Goal: Transaction & Acquisition: Register for event/course

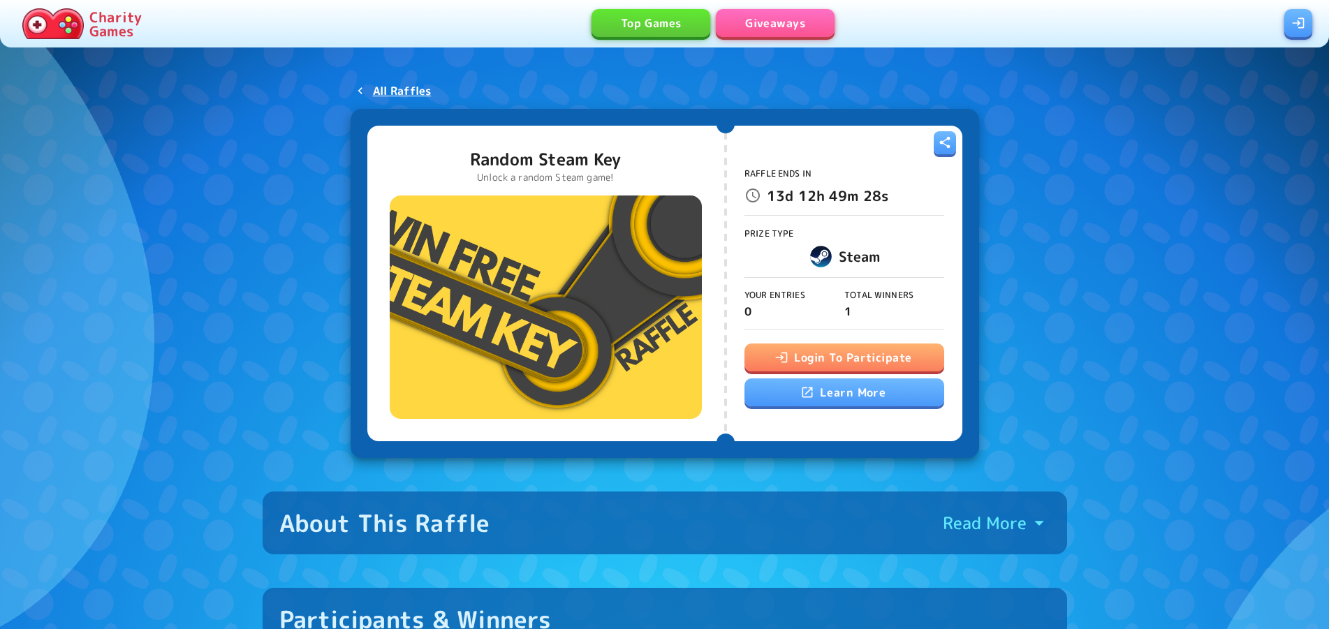
click at [892, 357] on button "Login To Participate" at bounding box center [844, 358] width 200 height 28
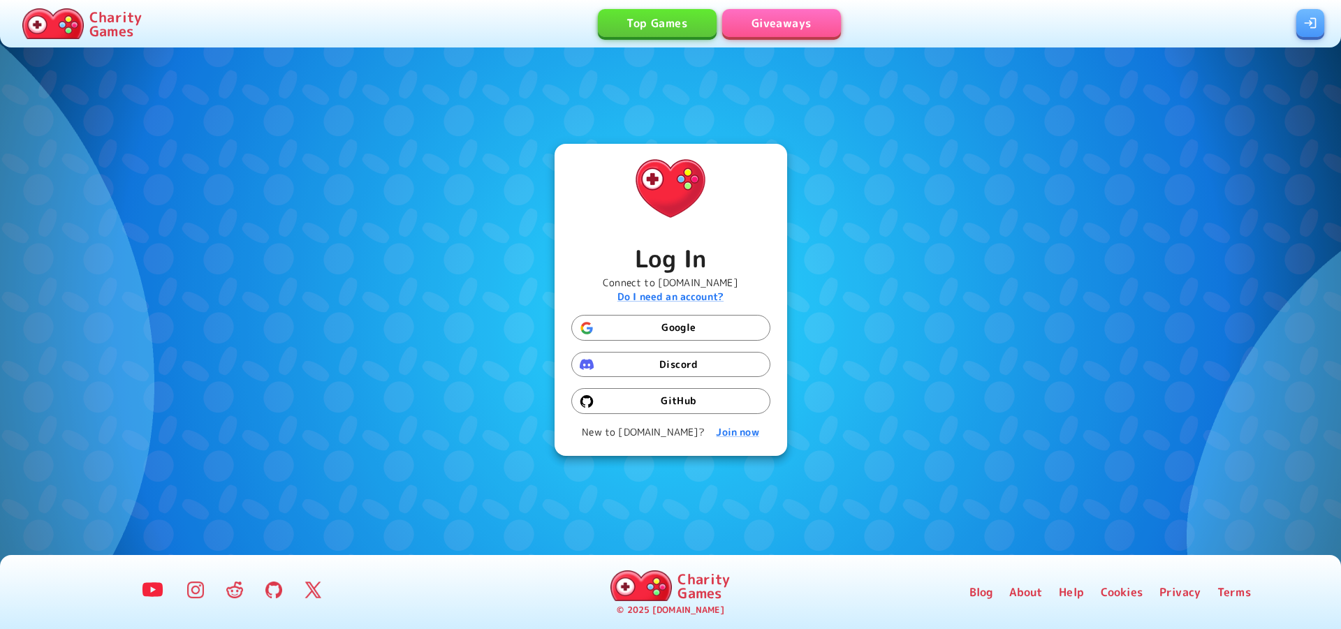
click at [656, 324] on button "Google" at bounding box center [670, 328] width 199 height 26
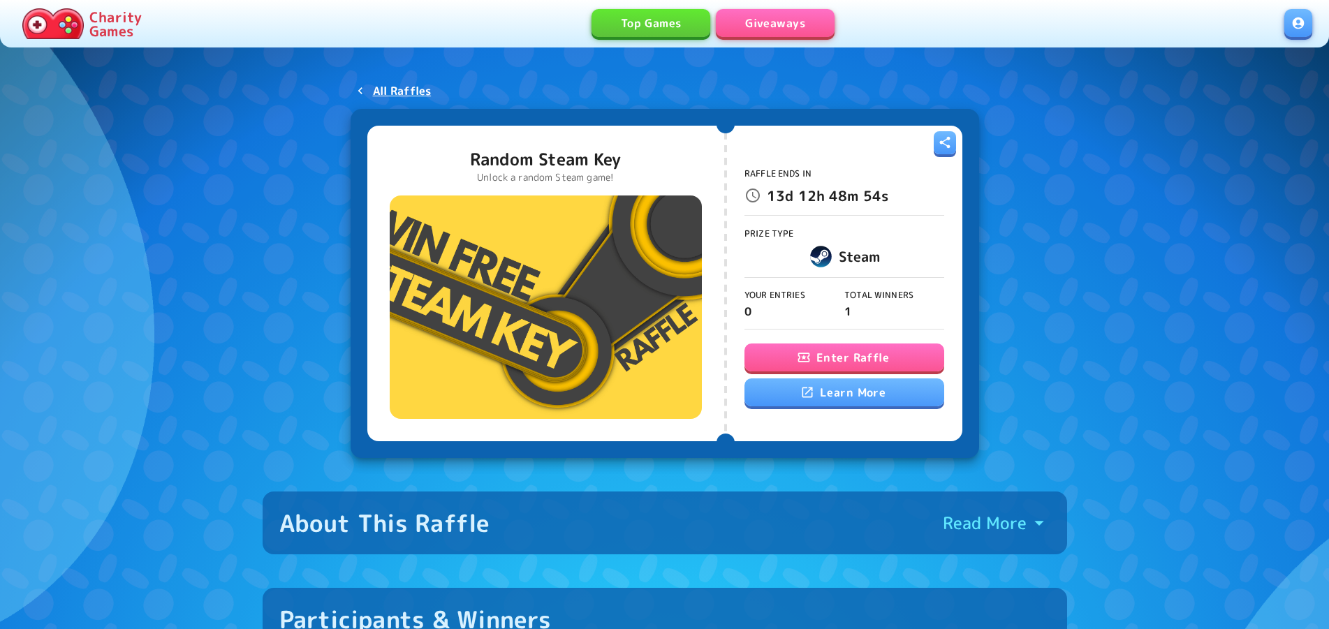
click at [828, 358] on button "Enter Raffle" at bounding box center [844, 358] width 200 height 28
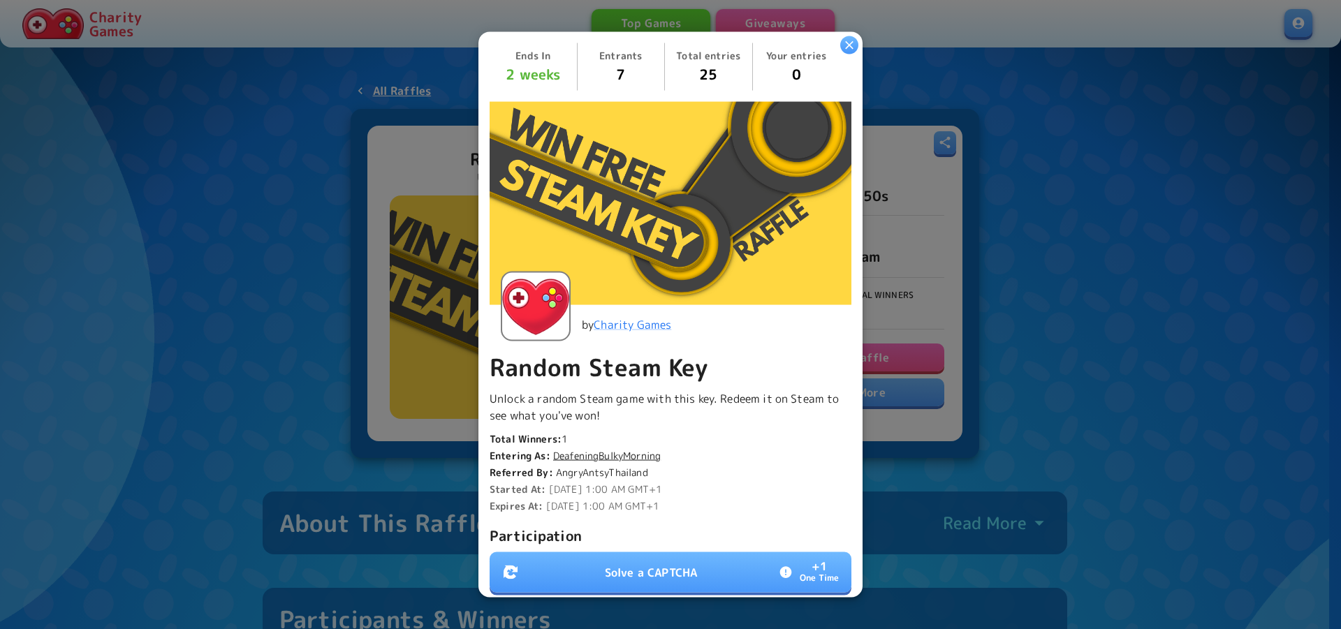
click at [681, 564] on p "Solve a CAPTCHA" at bounding box center [651, 572] width 92 height 17
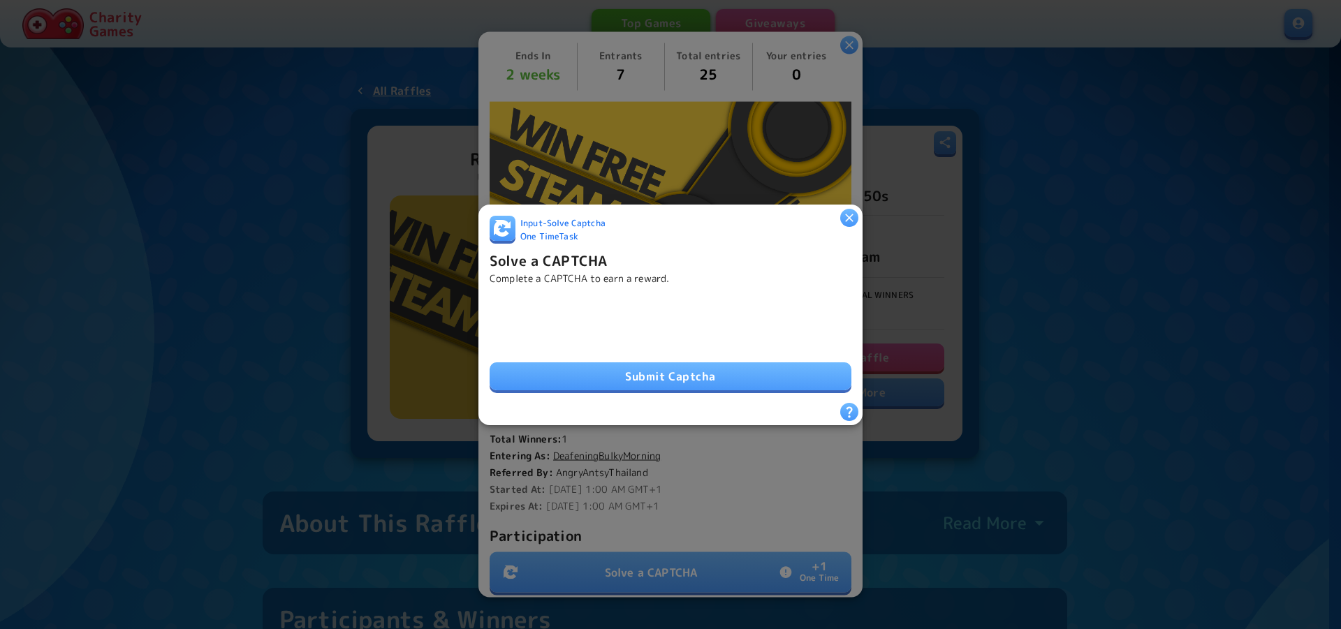
click at [783, 362] on button "Submit Captcha" at bounding box center [670, 376] width 362 height 28
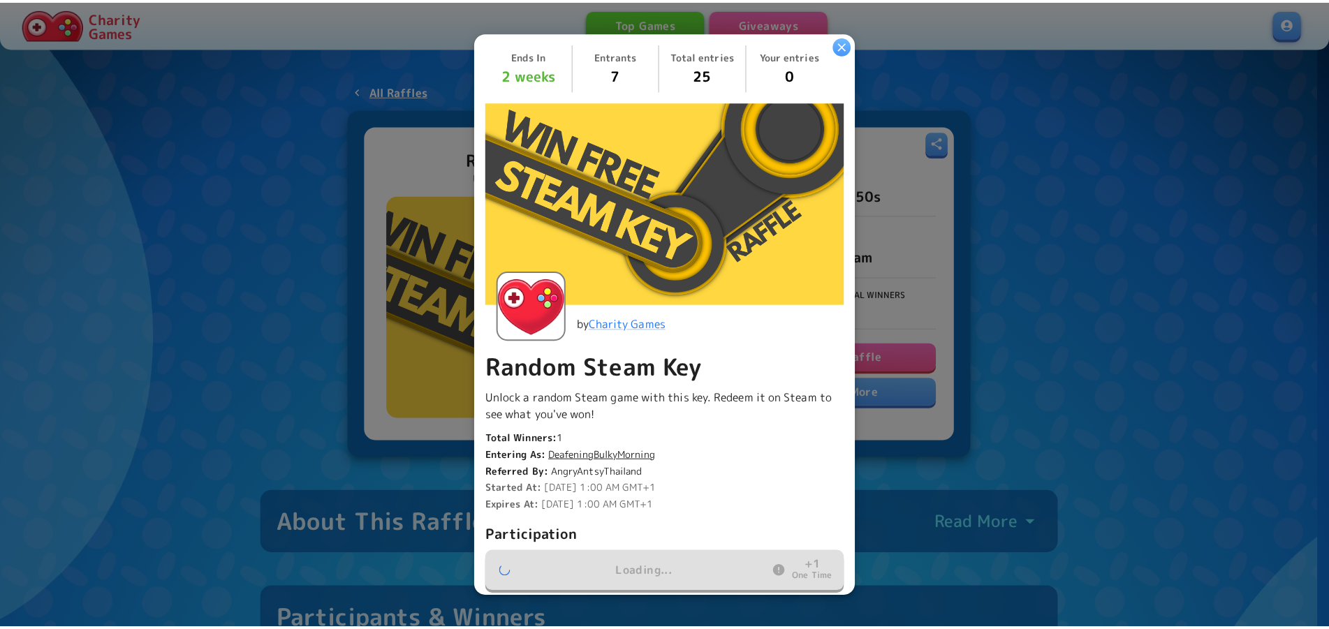
scroll to position [270, 0]
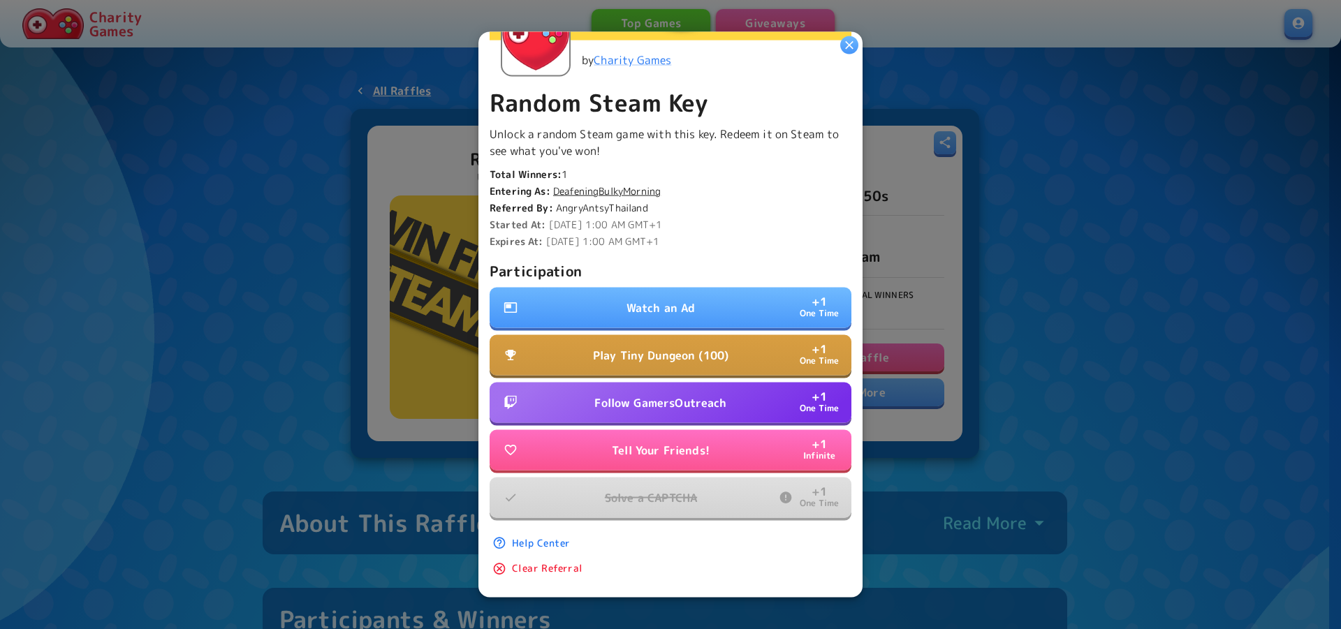
click at [691, 397] on p "Follow GamersOutreach" at bounding box center [660, 402] width 132 height 17
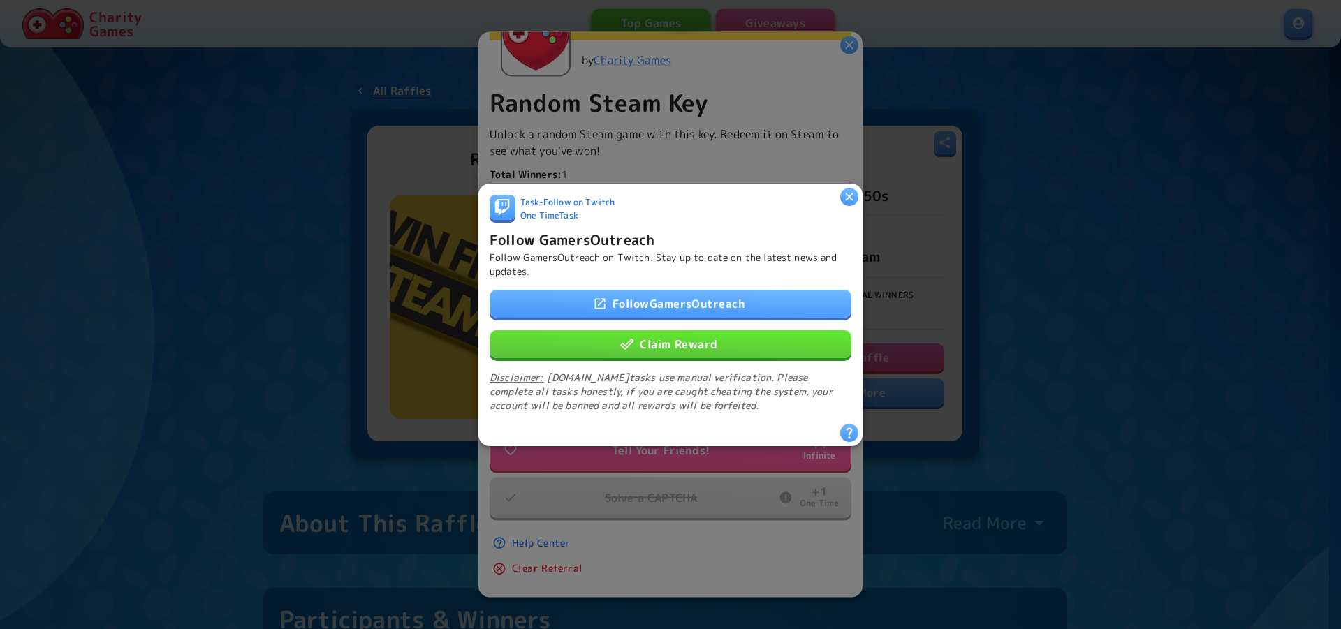
click at [846, 193] on icon "button" at bounding box center [849, 196] width 14 height 14
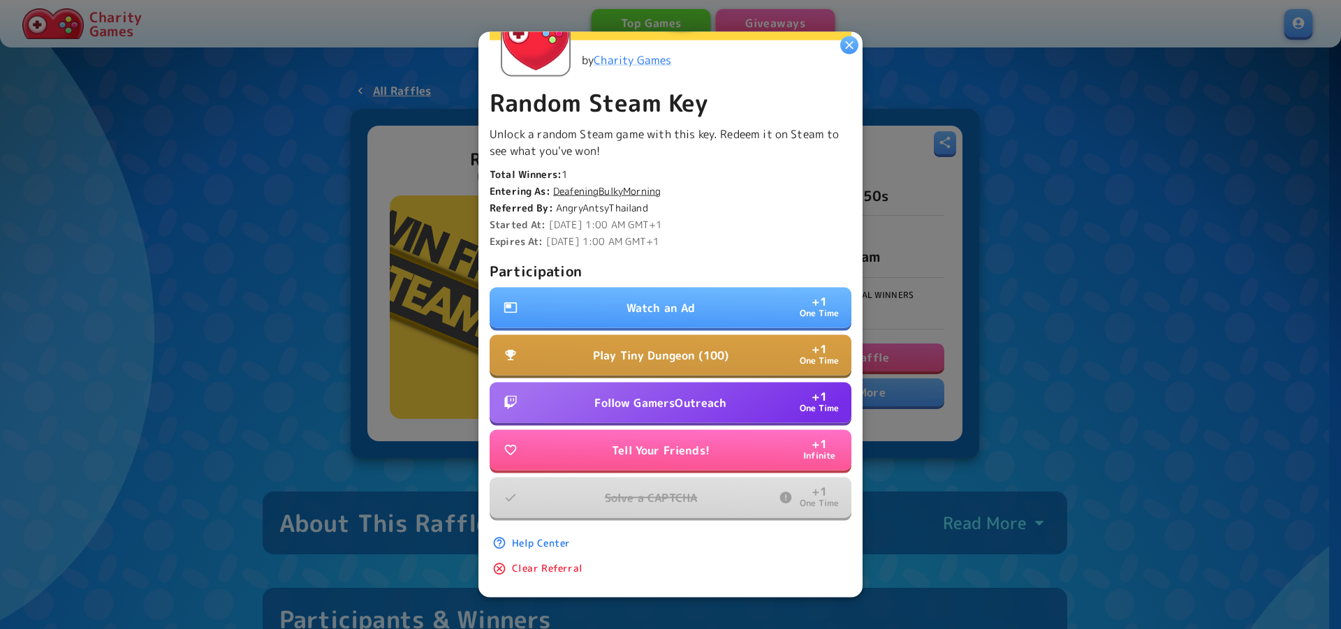
click at [689, 295] on button "Watch an Ad + 1 One Time" at bounding box center [670, 308] width 362 height 40
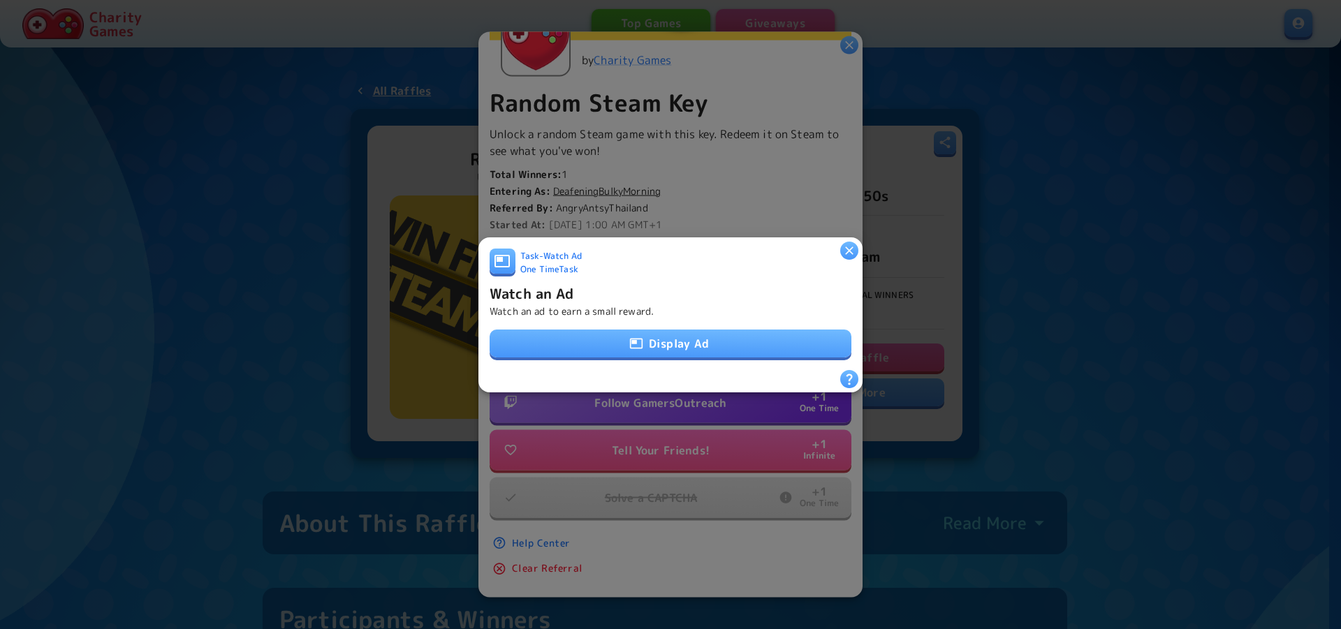
click at [688, 330] on button "Display Ad" at bounding box center [670, 344] width 362 height 28
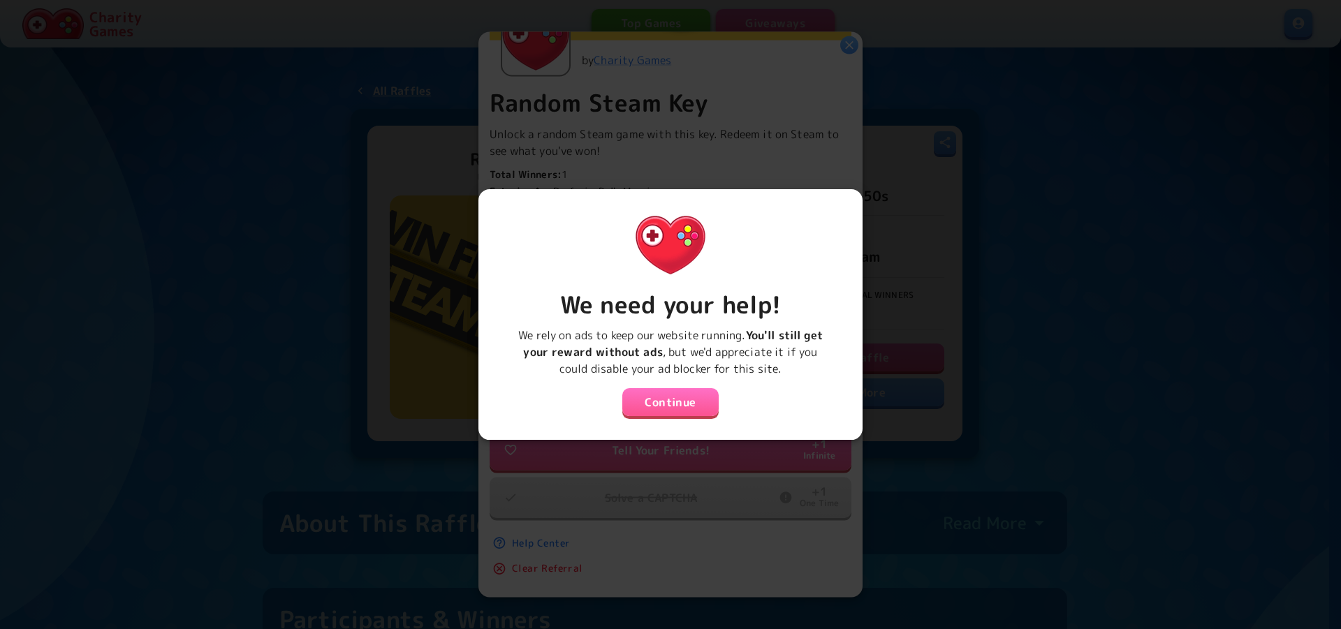
click at [683, 388] on button "Continue" at bounding box center [670, 402] width 96 height 28
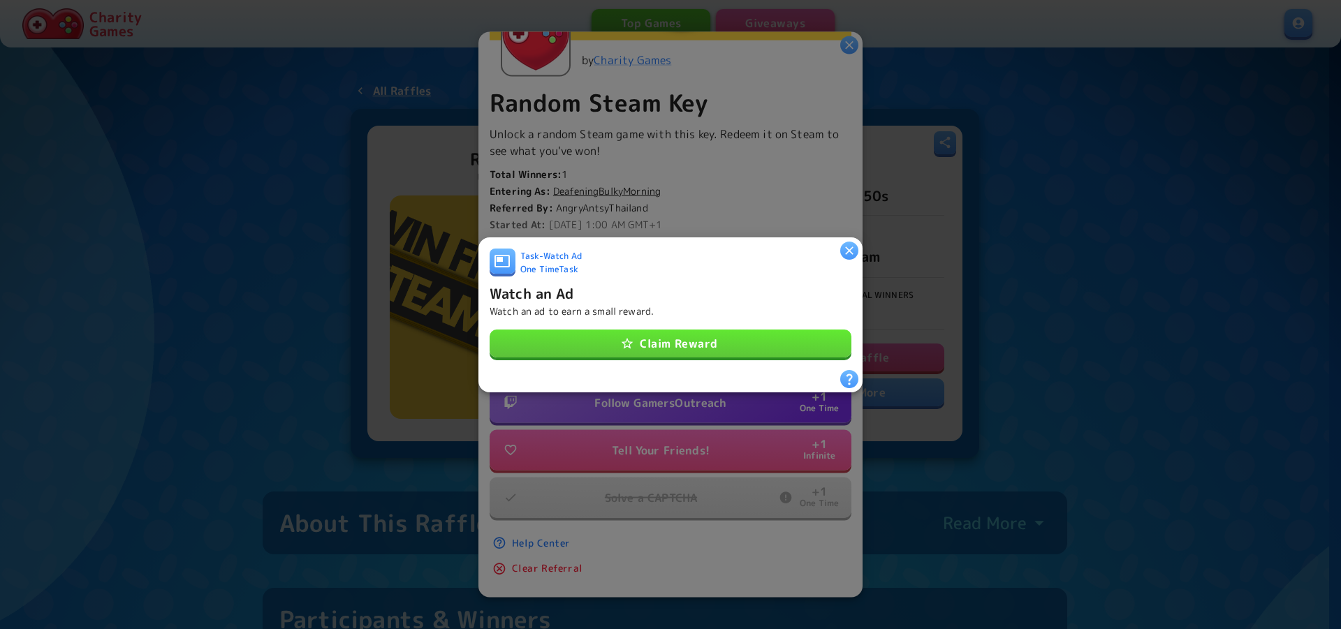
click at [693, 343] on button "Claim Reward" at bounding box center [670, 344] width 362 height 28
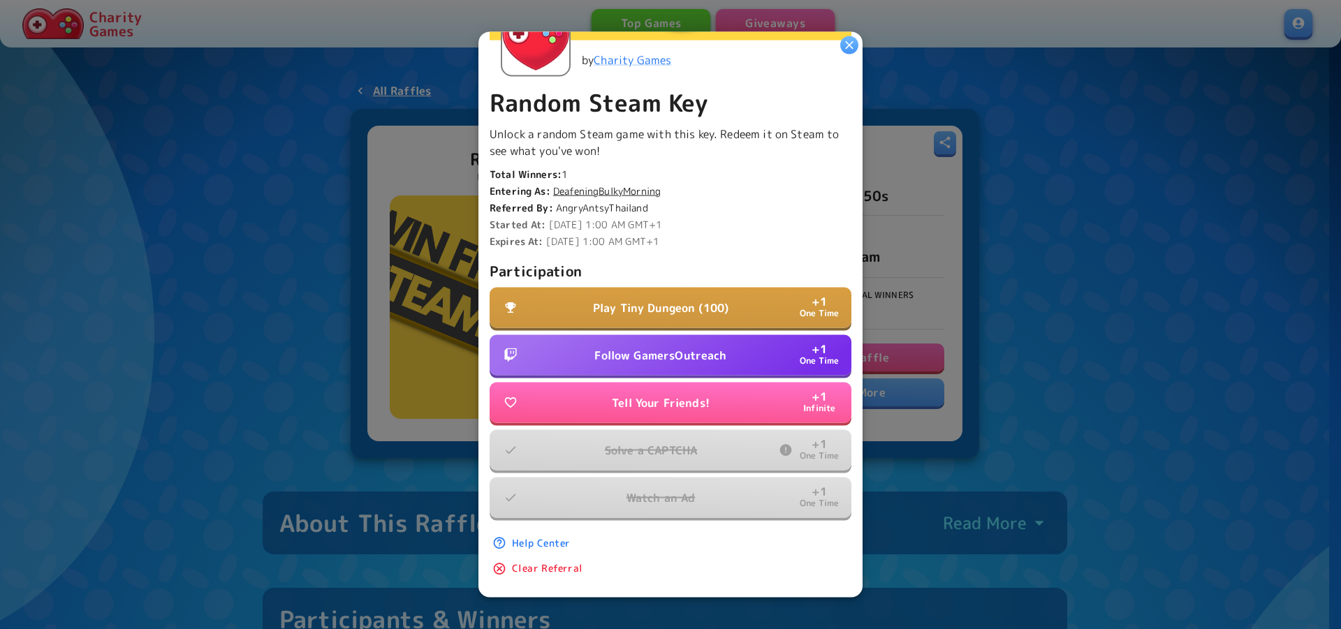
click at [707, 300] on p "Play Tiny Dungeon (100)" at bounding box center [660, 308] width 135 height 17
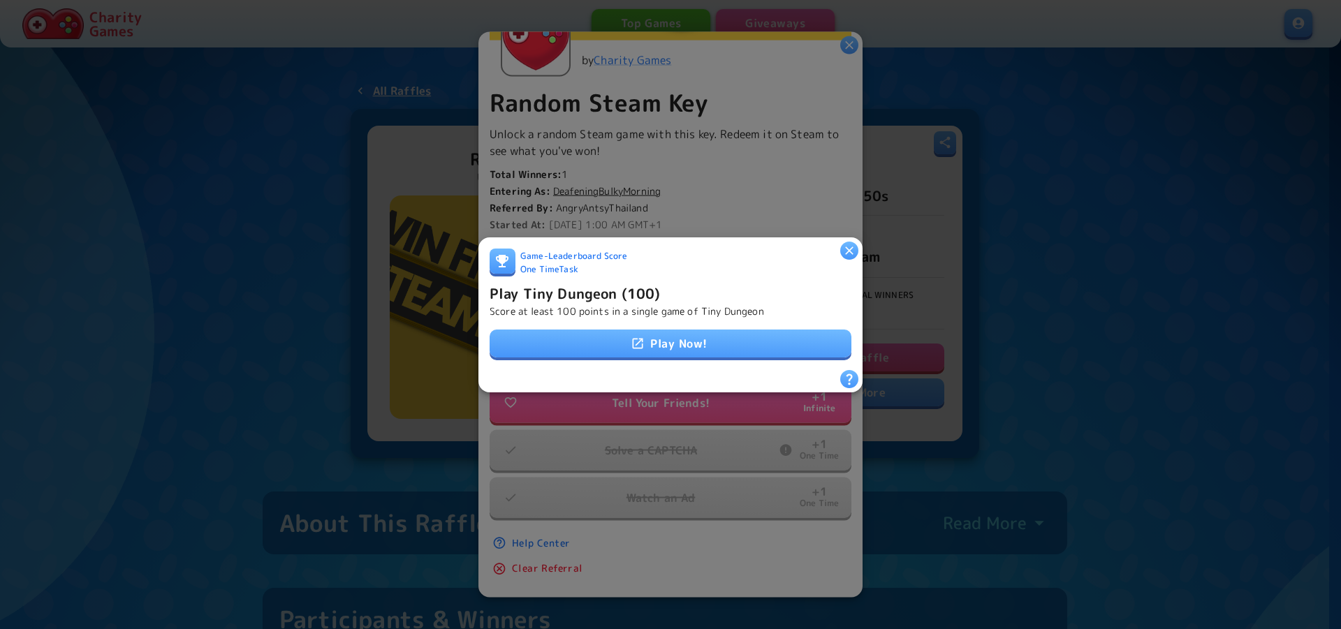
click at [665, 348] on link "Play Now!" at bounding box center [670, 344] width 362 height 28
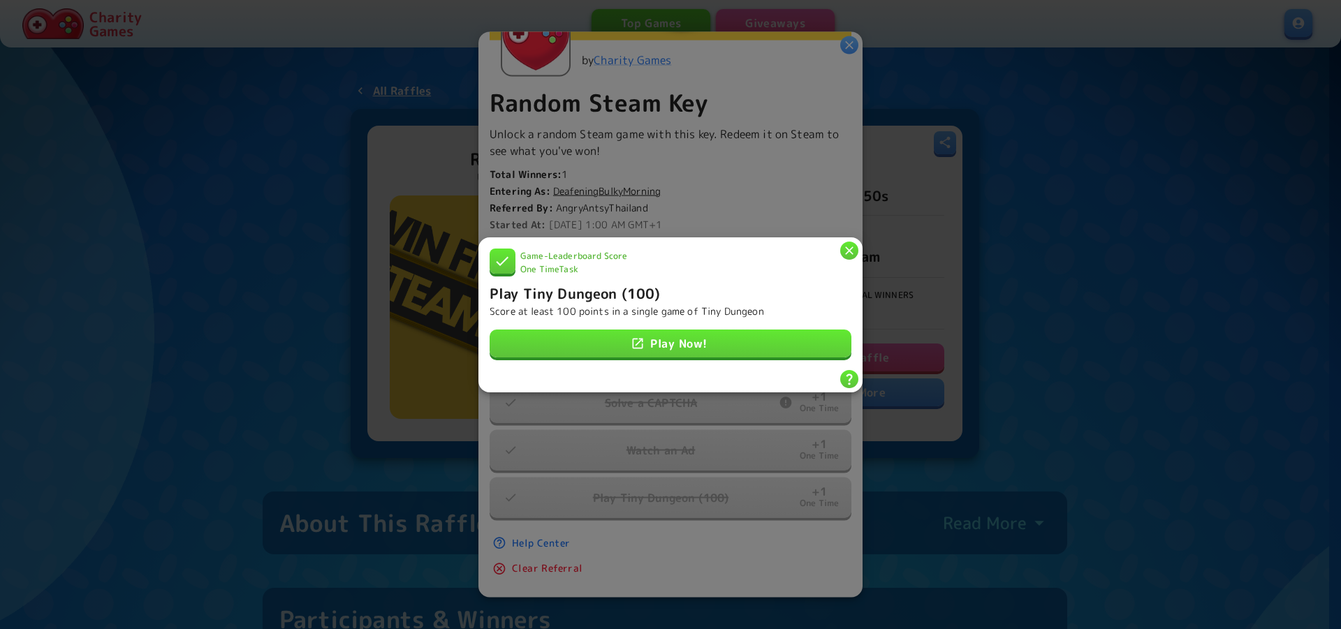
click at [672, 337] on link "Play Now!" at bounding box center [670, 344] width 362 height 28
click at [848, 243] on icon "button" at bounding box center [849, 250] width 14 height 14
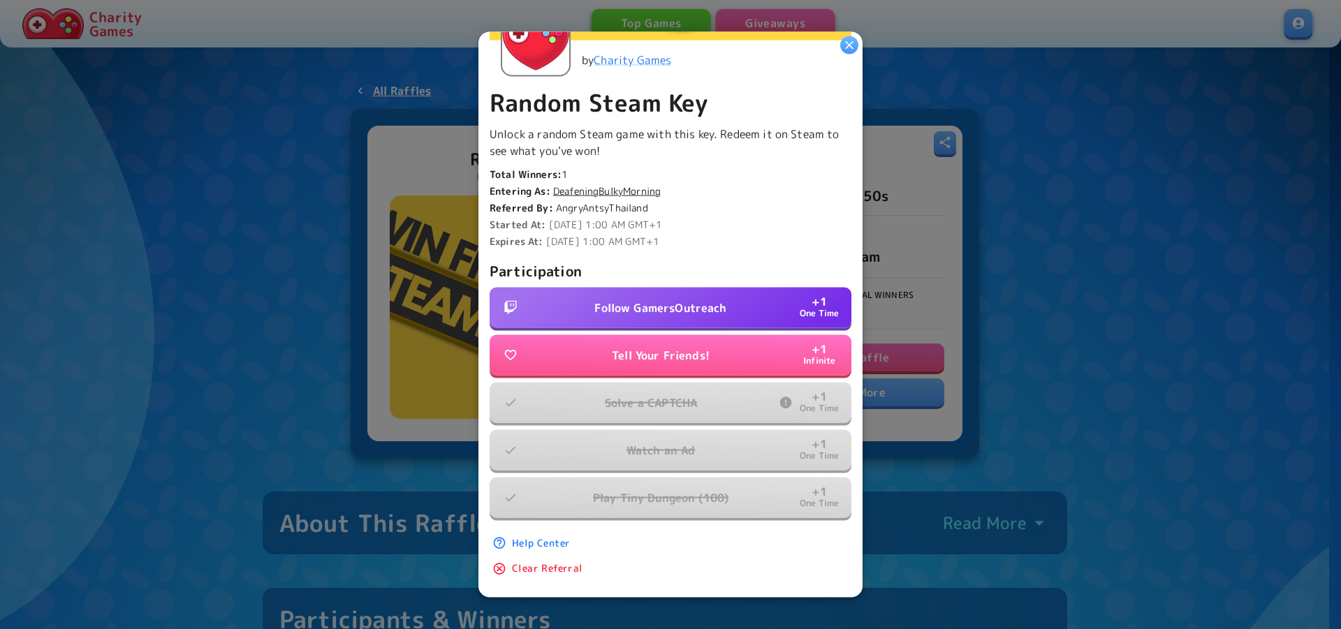
click at [716, 300] on p "Follow GamersOutreach" at bounding box center [660, 308] width 132 height 17
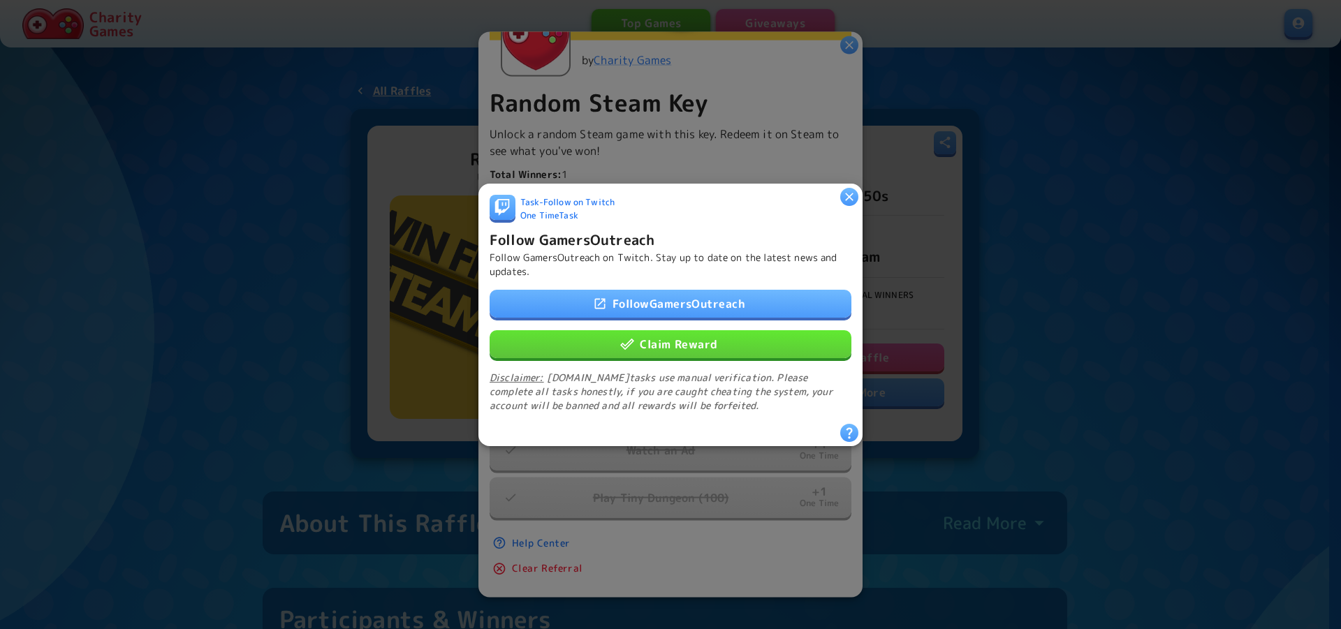
click at [711, 332] on button "Claim Reward" at bounding box center [670, 344] width 362 height 28
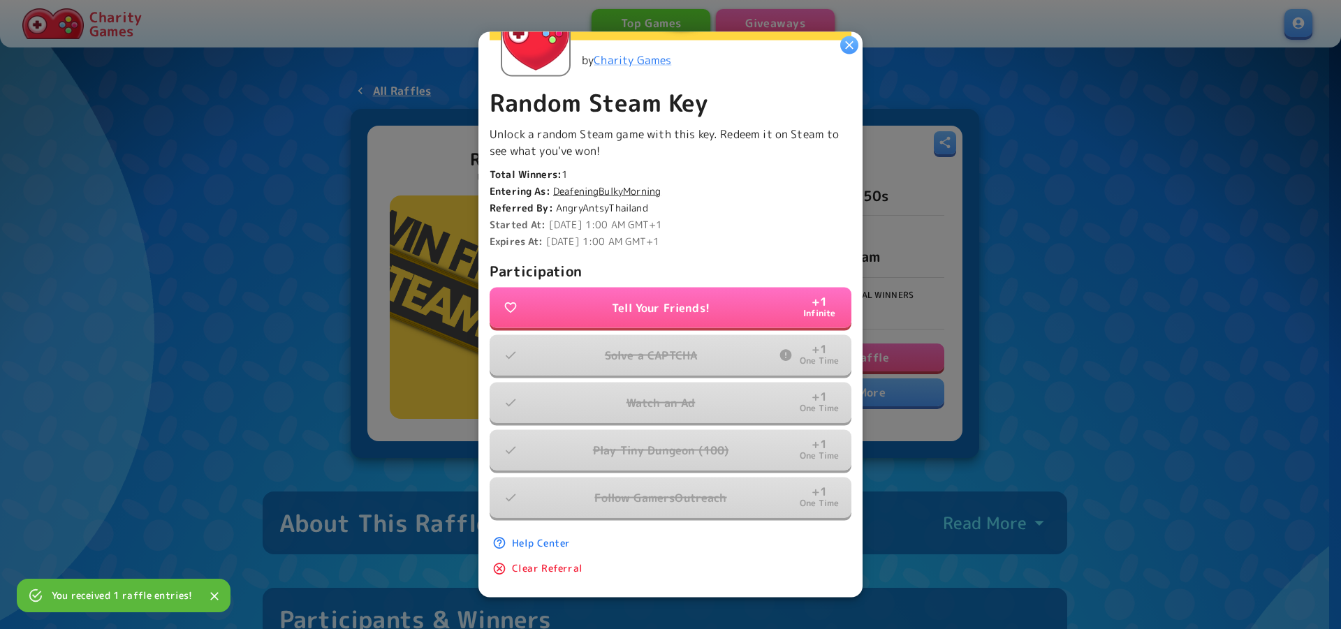
click at [843, 54] on div "Ends In 2 weeks Entrants 8 Total entries 32 Your entries 4 by Charity Games Ran…" at bounding box center [670, 314] width 384 height 566
click at [848, 45] on icon "button" at bounding box center [849, 45] width 14 height 14
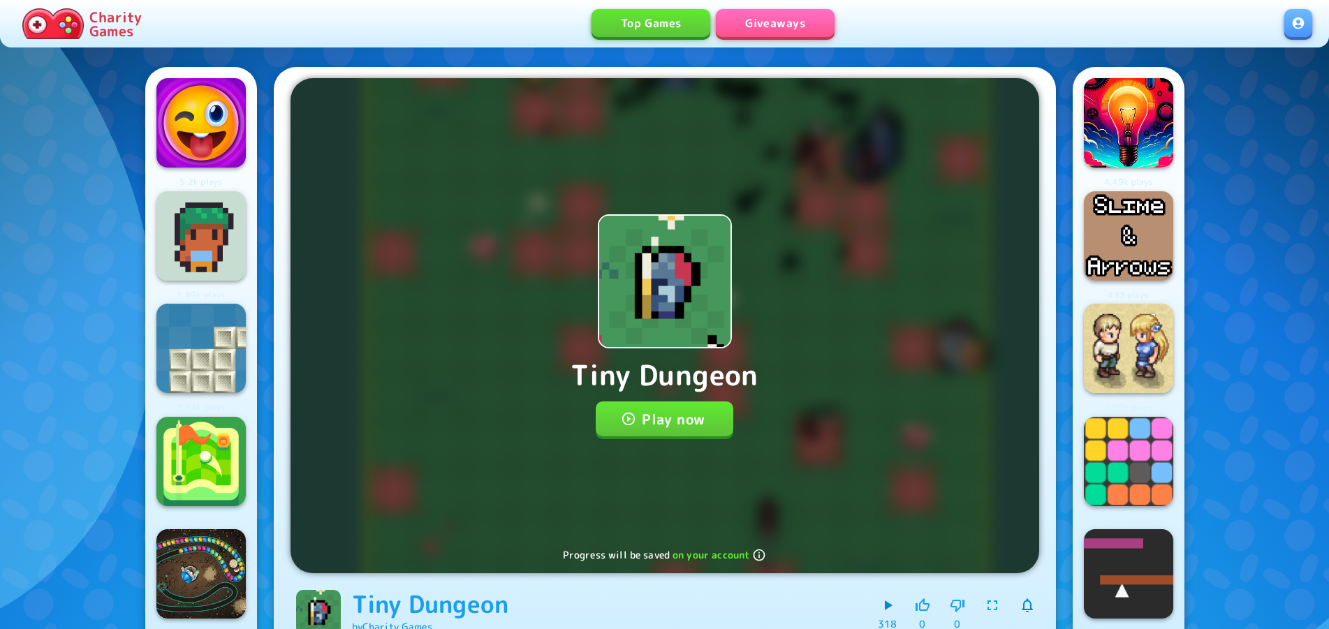
click at [684, 418] on button "Play now" at bounding box center [665, 418] width 138 height 35
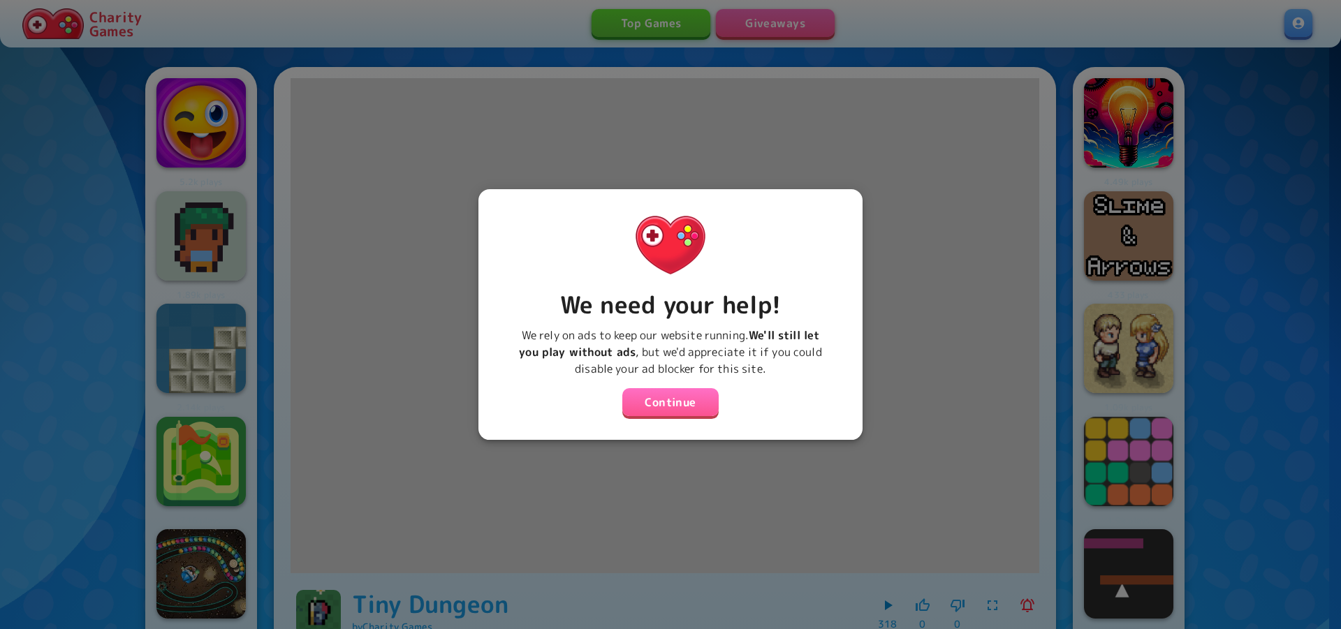
click at [661, 395] on button "Continue" at bounding box center [670, 402] width 96 height 28
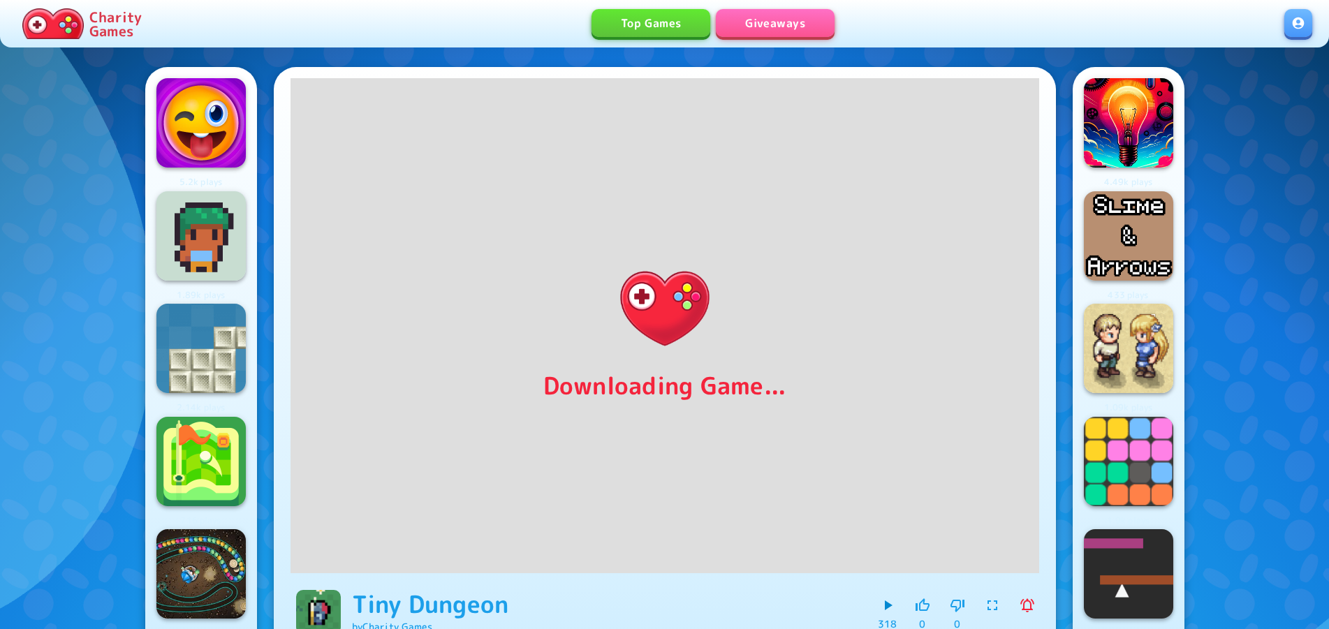
scroll to position [36, 0]
